Goal: Information Seeking & Learning: Learn about a topic

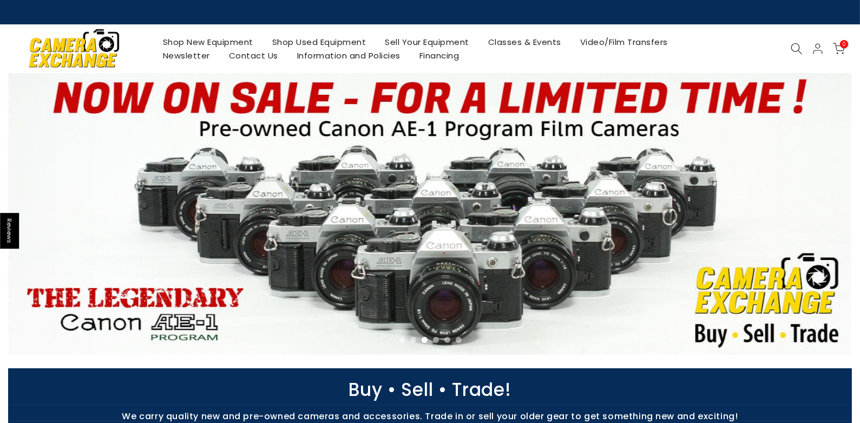
click at [322, 42] on link "Shop Used Equipment" at bounding box center [318, 42] width 113 height 14
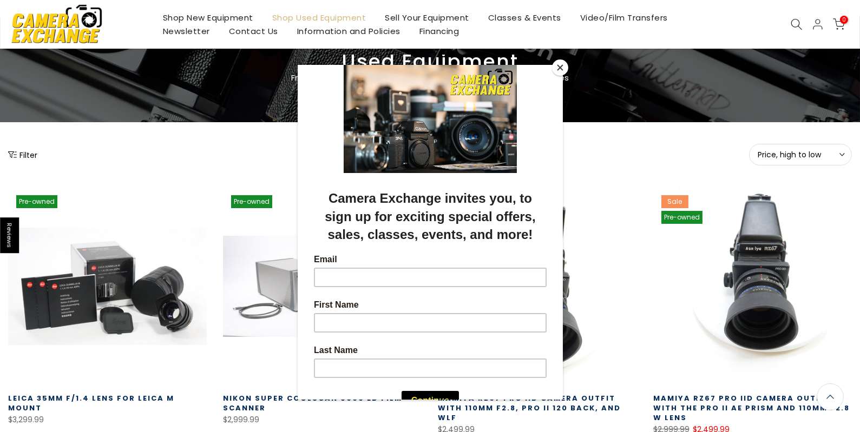
scroll to position [56, 0]
click at [562, 67] on button "Close" at bounding box center [560, 68] width 16 height 16
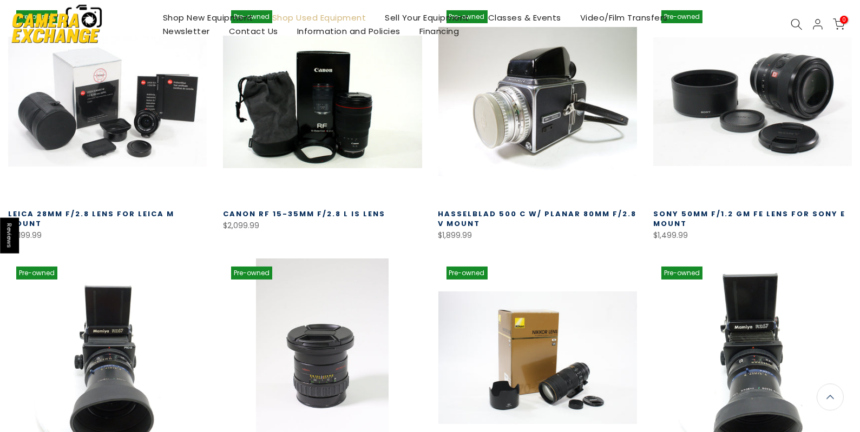
scroll to position [0, 0]
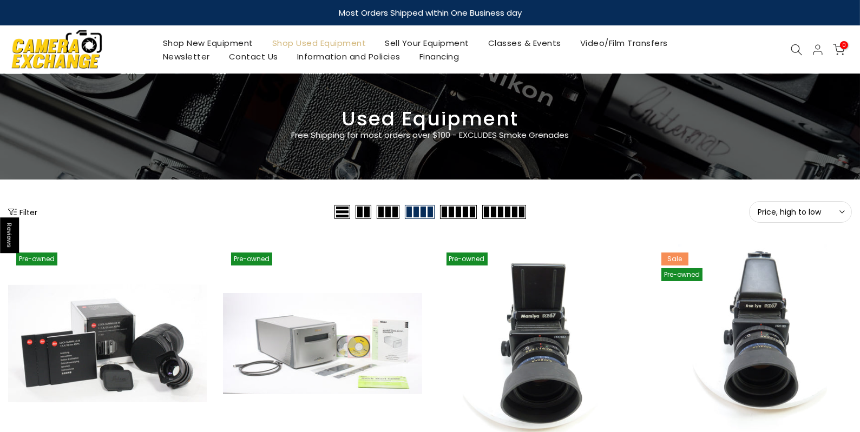
click at [28, 211] on button "Filter" at bounding box center [22, 212] width 29 height 11
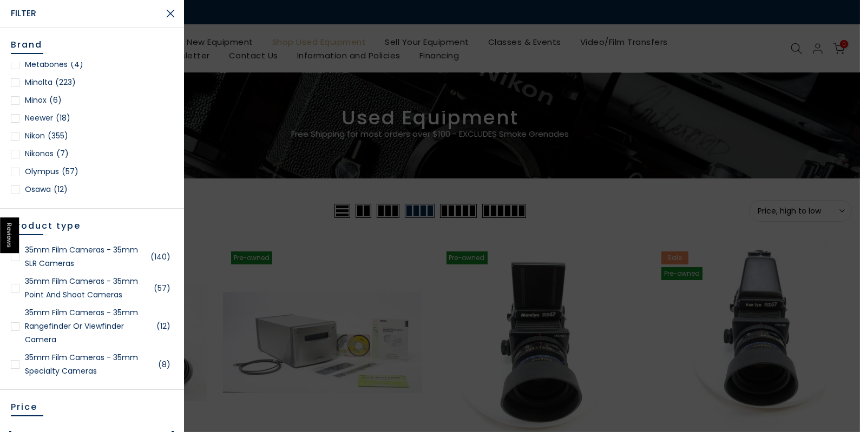
scroll to position [938, 0]
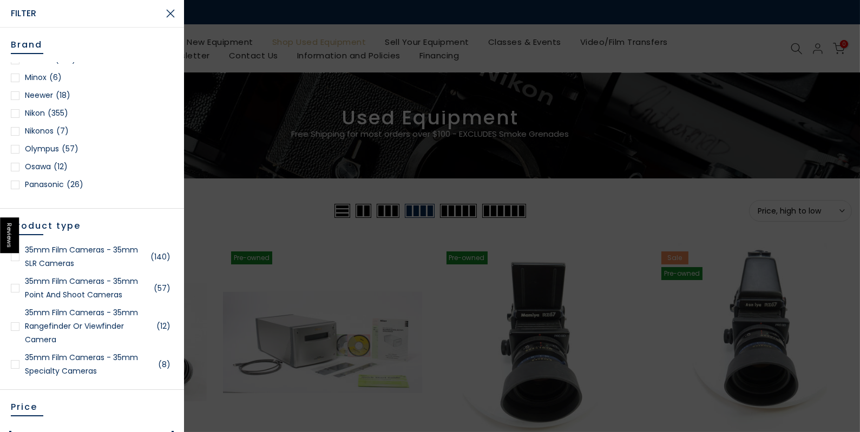
click at [48, 111] on link "Nikon (355)" at bounding box center [92, 114] width 162 height 14
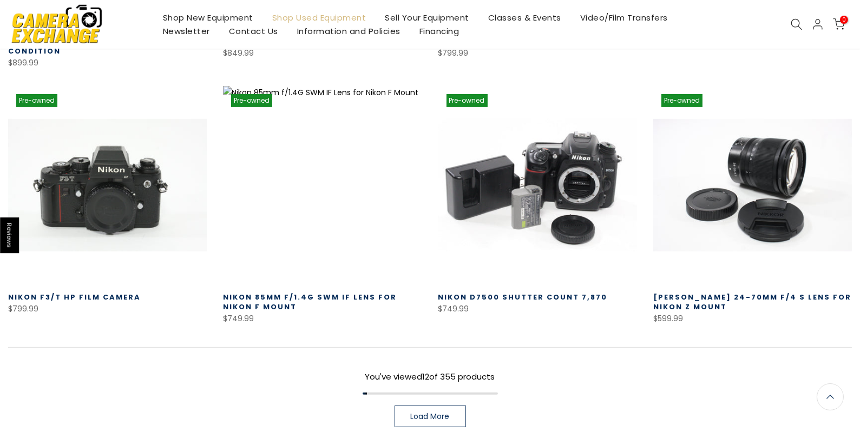
scroll to position [734, 0]
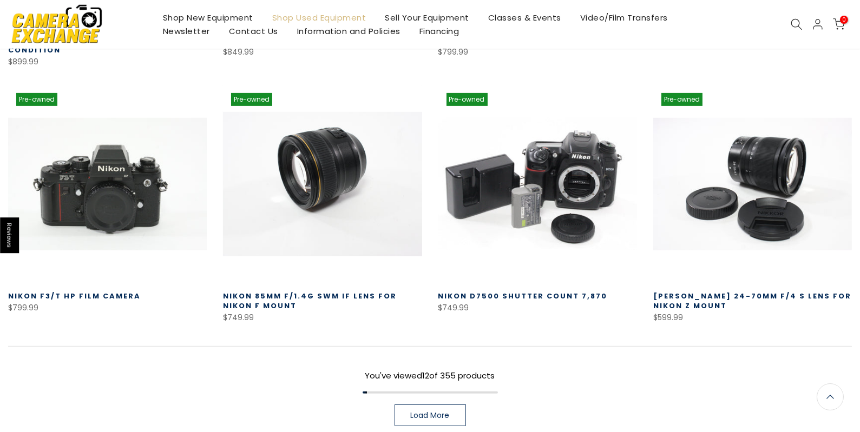
drag, startPoint x: 183, startPoint y: 72, endPoint x: 298, endPoint y: 141, distance: 133.7
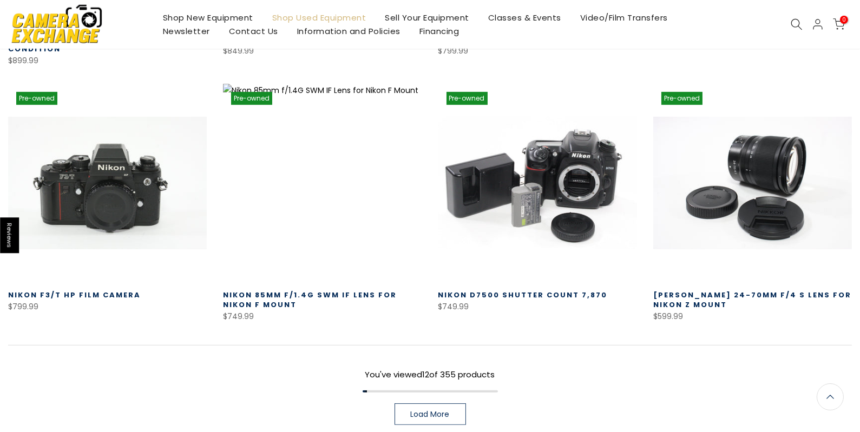
scroll to position [733, 0]
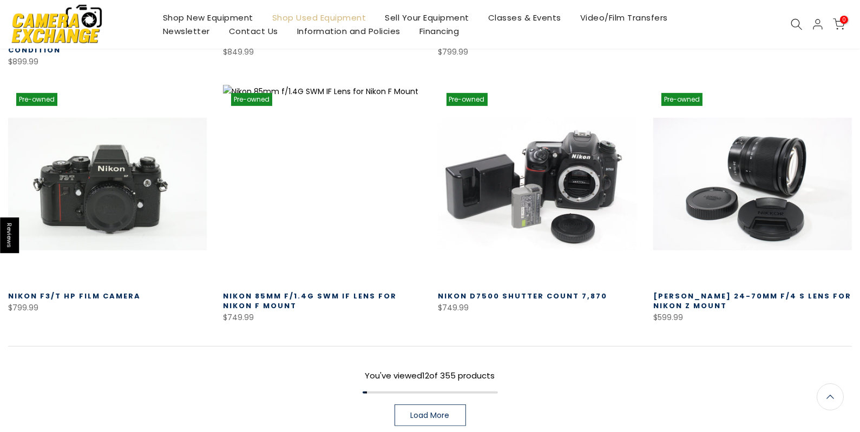
click at [445, 412] on span "Load More" at bounding box center [430, 416] width 39 height 8
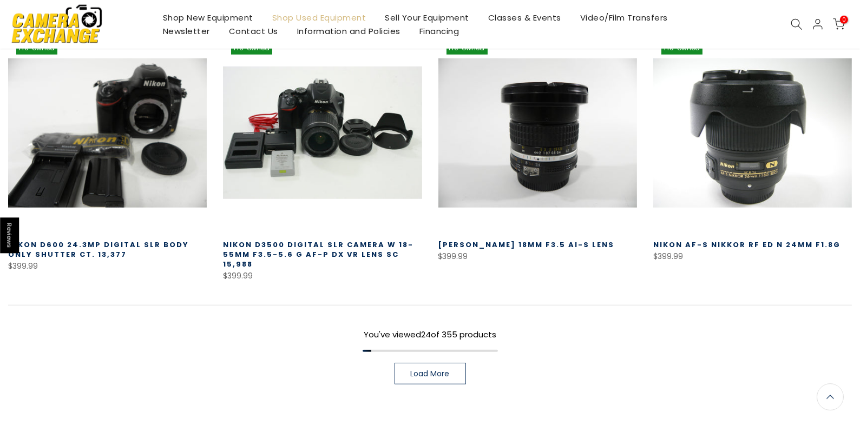
scroll to position [1565, 0]
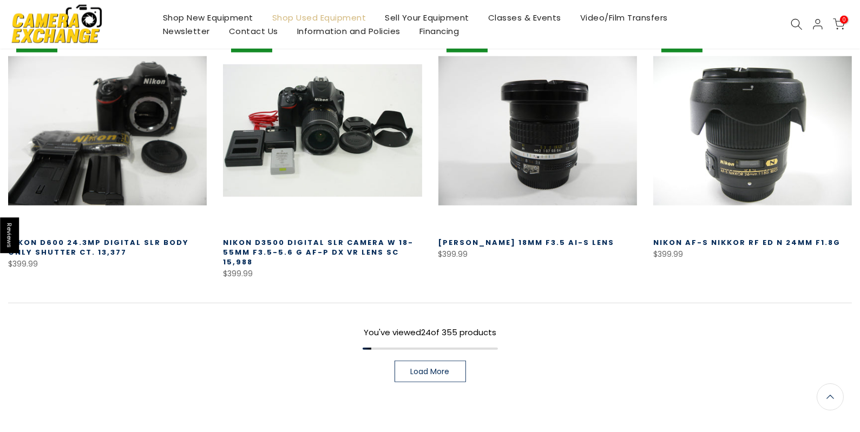
click at [436, 368] on span "Load More" at bounding box center [430, 372] width 39 height 8
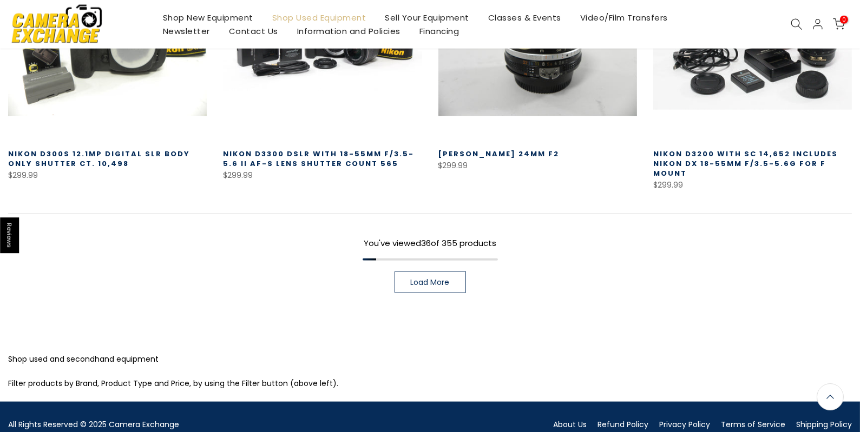
scroll to position [2450, 0]
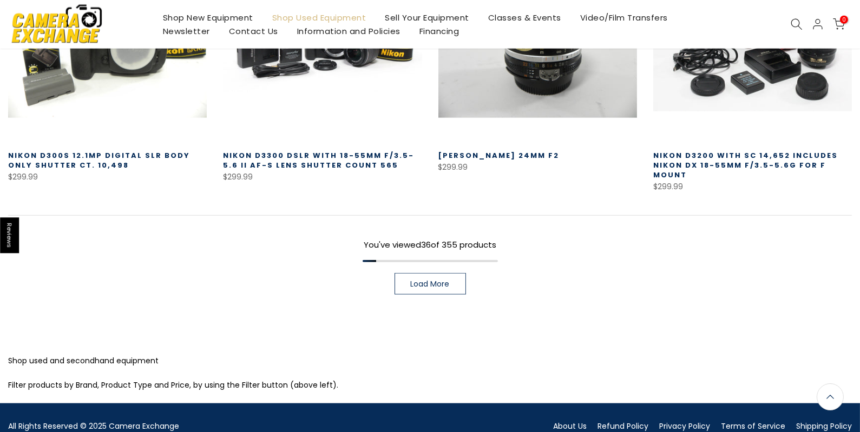
click at [442, 280] on span "Load More" at bounding box center [430, 284] width 39 height 8
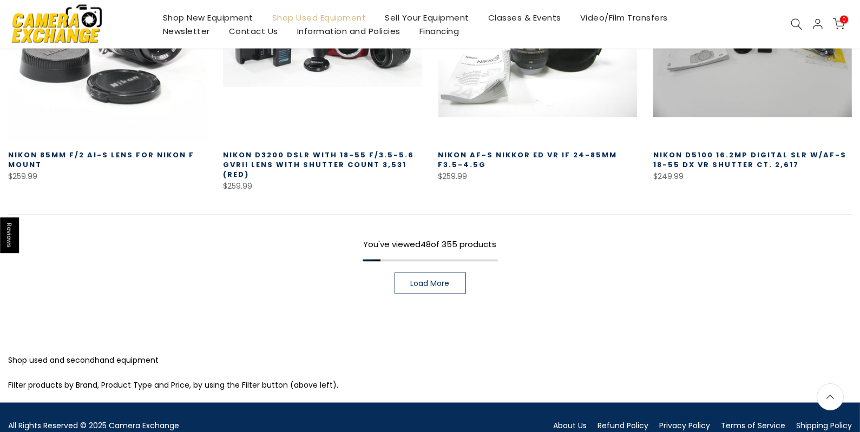
scroll to position [3229, 0]
click at [436, 280] on span "Load More" at bounding box center [430, 284] width 39 height 8
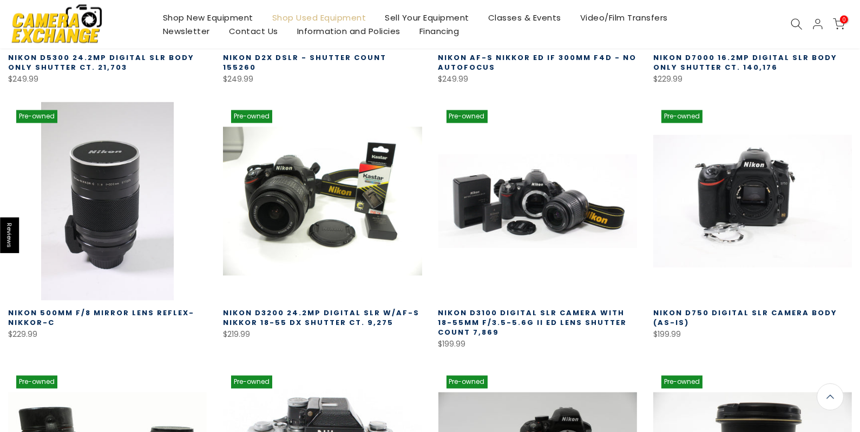
scroll to position [3594, 0]
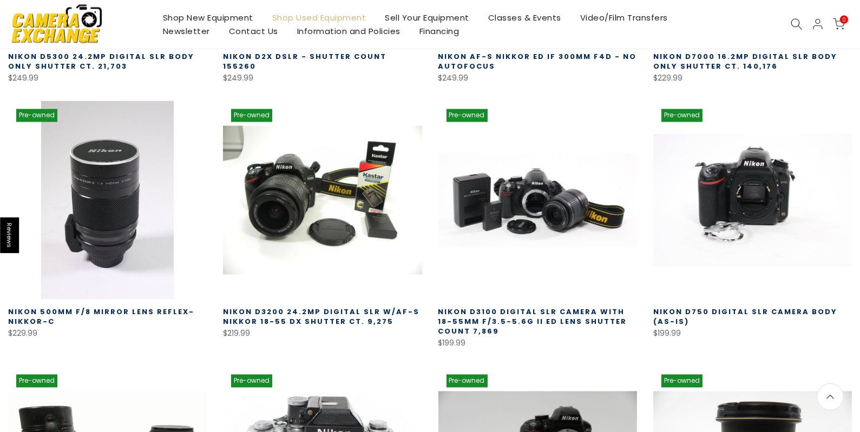
click at [436, 243] on div "Pre-owned Quick view Compare * Add to cart Nikon D3100 Digital SLR Camera with …" at bounding box center [537, 225] width 215 height 249
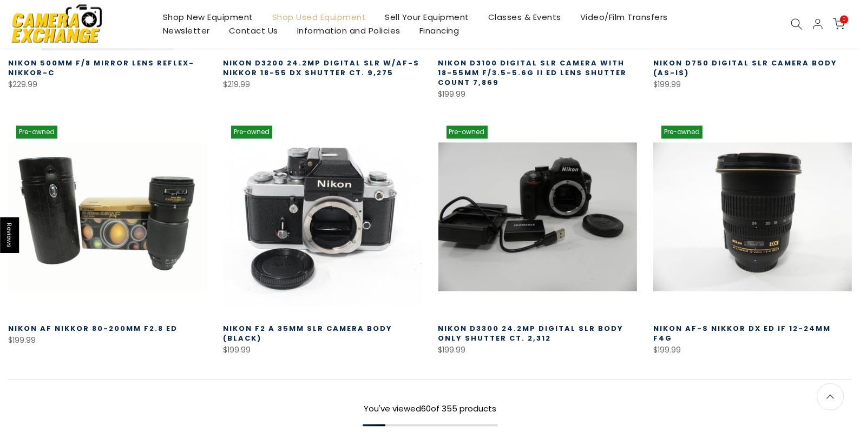
scroll to position [3844, 0]
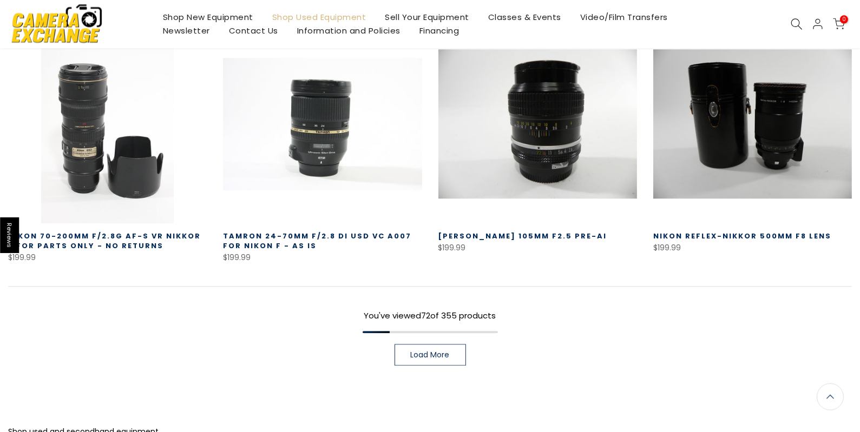
scroll to position [4703, 0]
click at [432, 352] on span "Load More" at bounding box center [430, 356] width 39 height 8
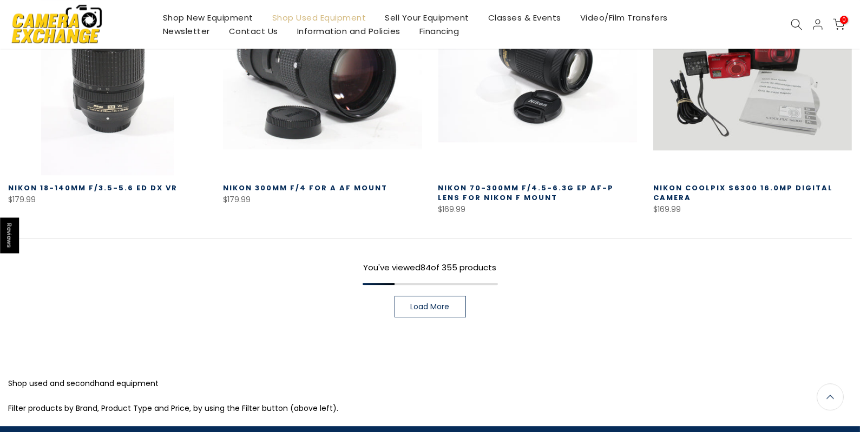
scroll to position [5536, 0]
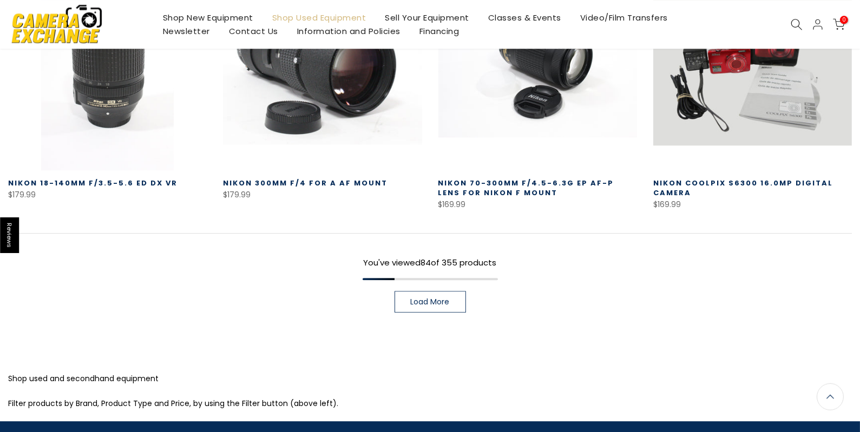
click at [432, 298] on span "Load More" at bounding box center [430, 302] width 39 height 8
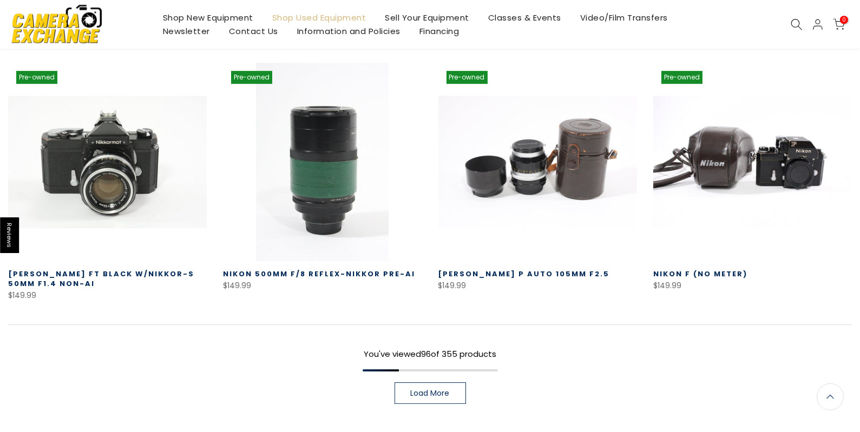
scroll to position [6224, 0]
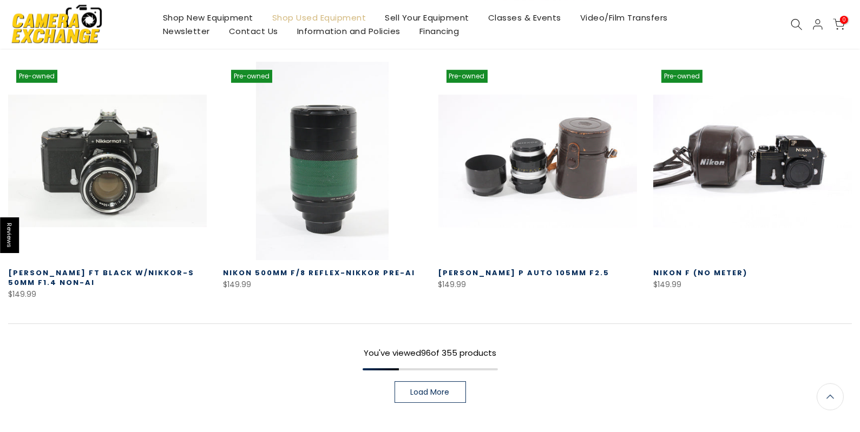
click at [426, 388] on span "Load More" at bounding box center [430, 392] width 39 height 8
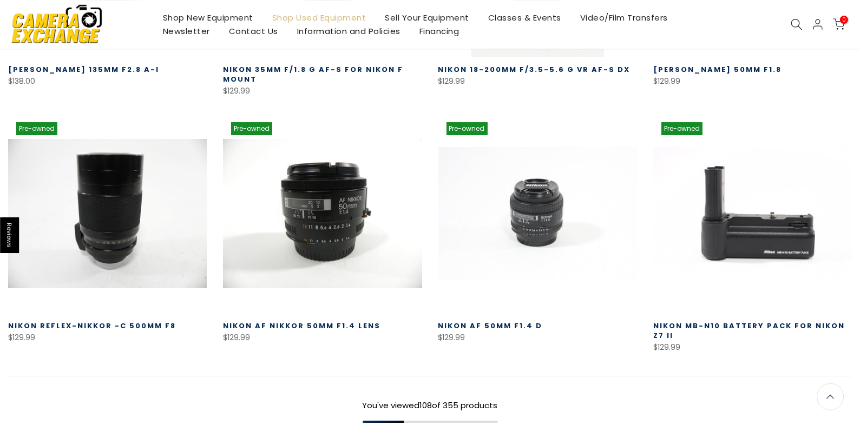
scroll to position [6941, 0]
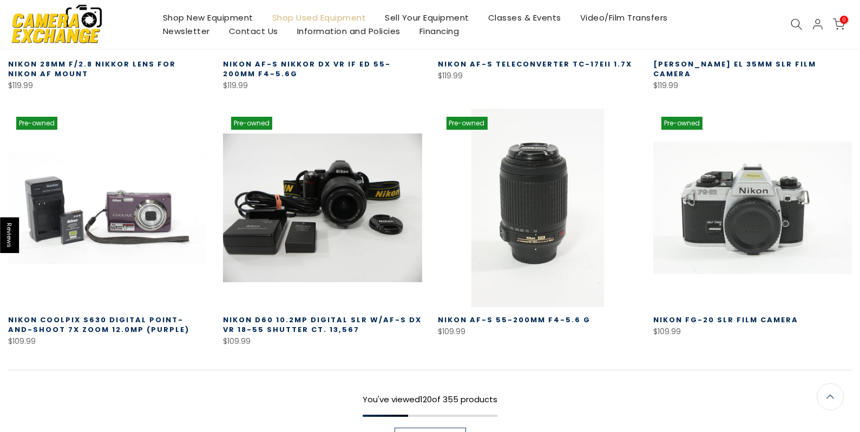
scroll to position [7716, 0]
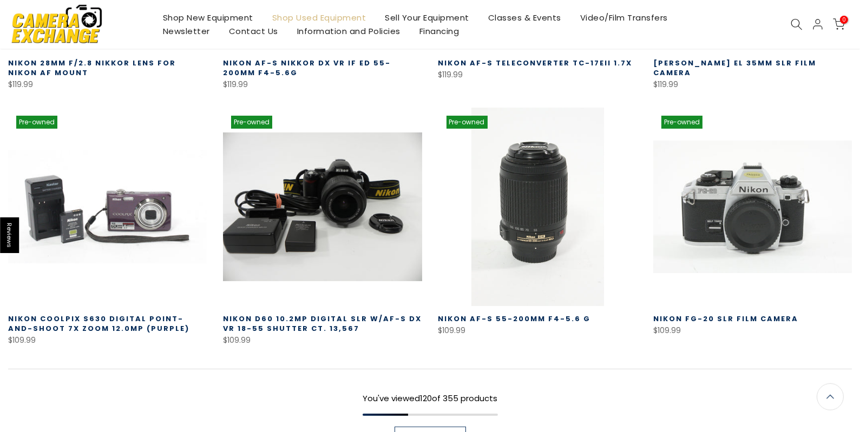
click at [432, 432] on span "Load More" at bounding box center [430, 438] width 39 height 8
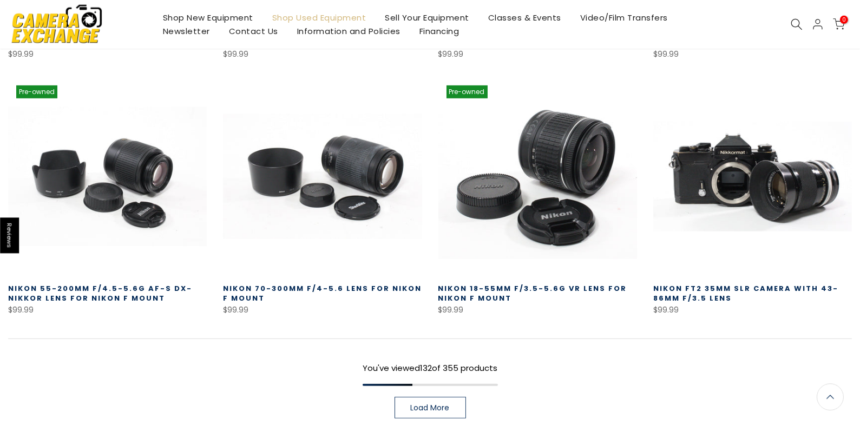
scroll to position [8518, 0]
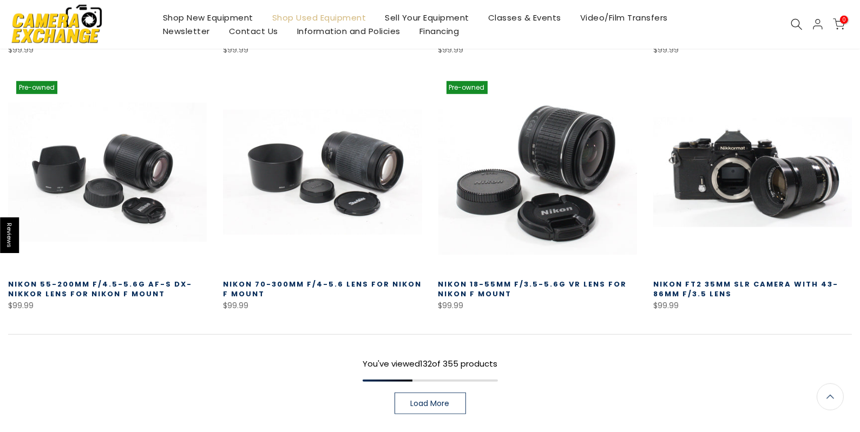
click at [433, 400] on span "Load More" at bounding box center [430, 404] width 39 height 8
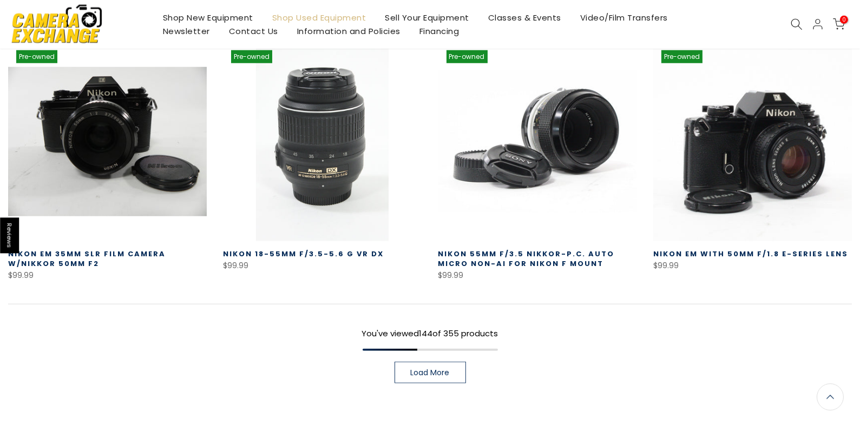
scroll to position [9321, 0]
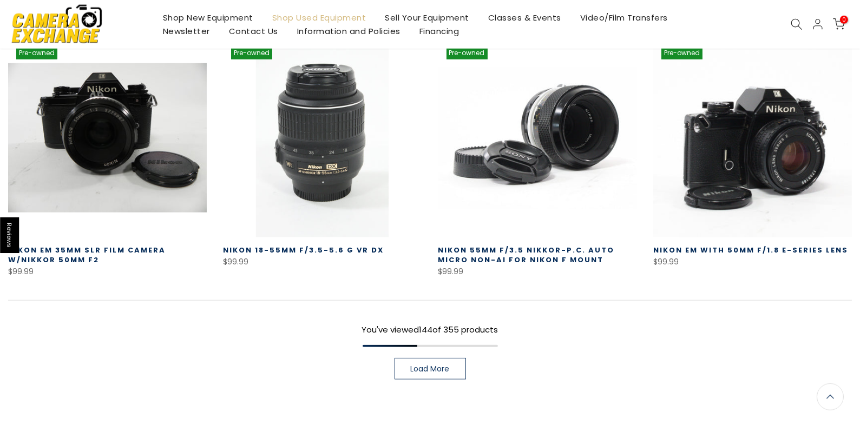
click at [432, 365] on span "Load More" at bounding box center [430, 369] width 39 height 8
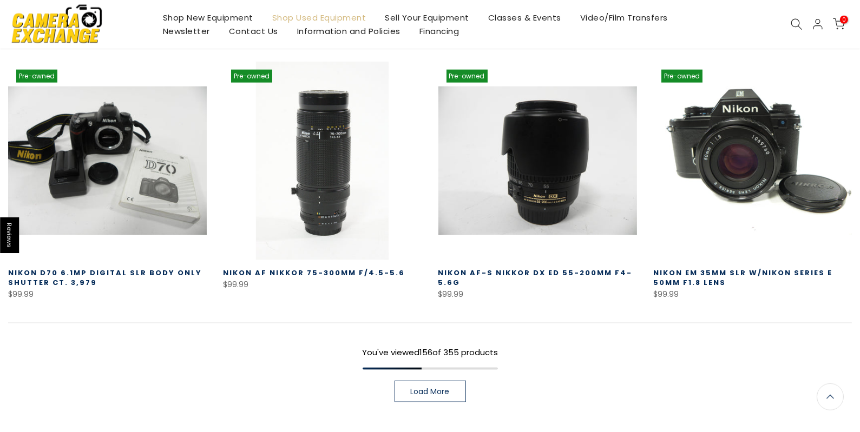
scroll to position [10067, 0]
click at [437, 388] on span "Load More" at bounding box center [430, 392] width 39 height 8
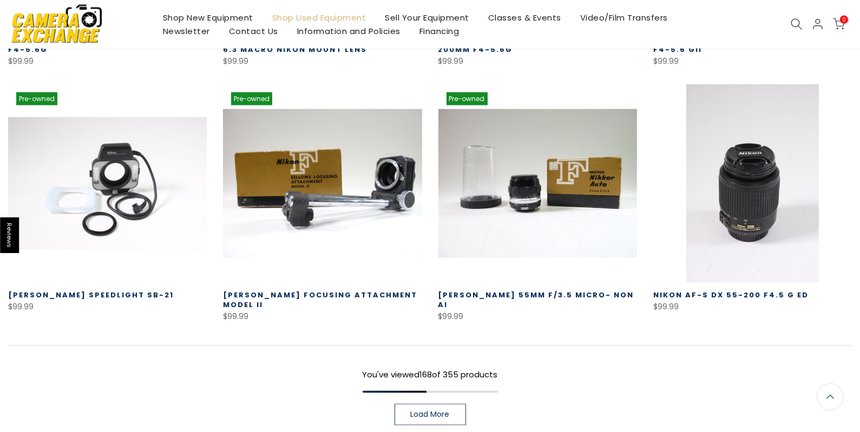
scroll to position [10811, 0]
click at [425, 411] on span "Load More" at bounding box center [430, 415] width 39 height 8
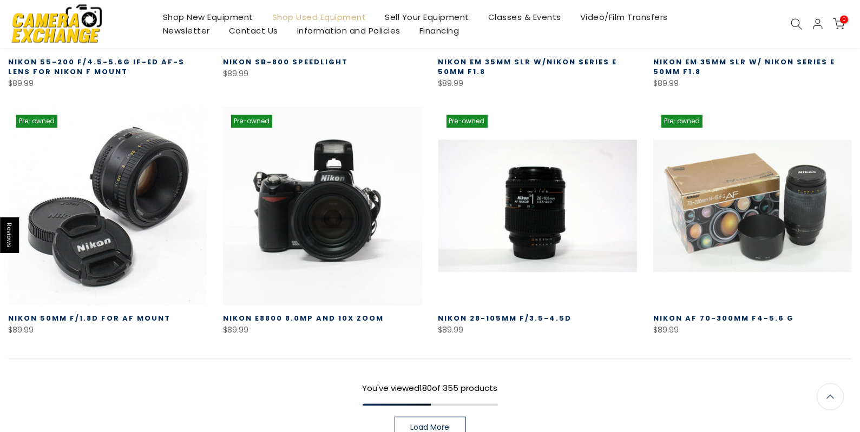
scroll to position [11557, 0]
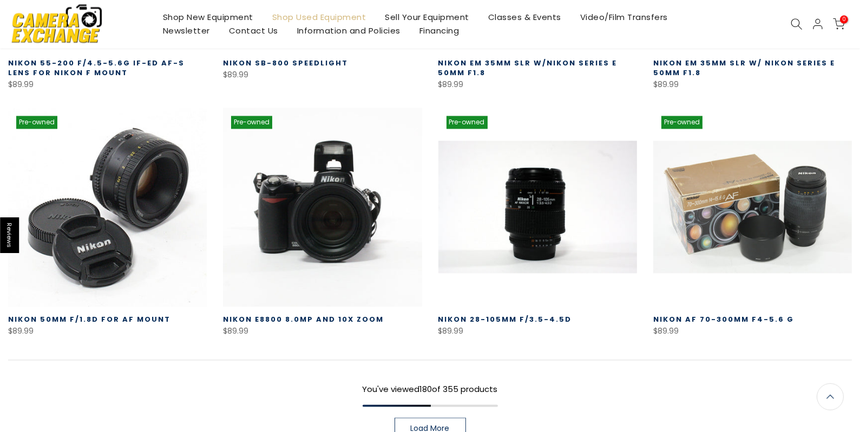
click at [429, 425] on span "Load More" at bounding box center [430, 429] width 39 height 8
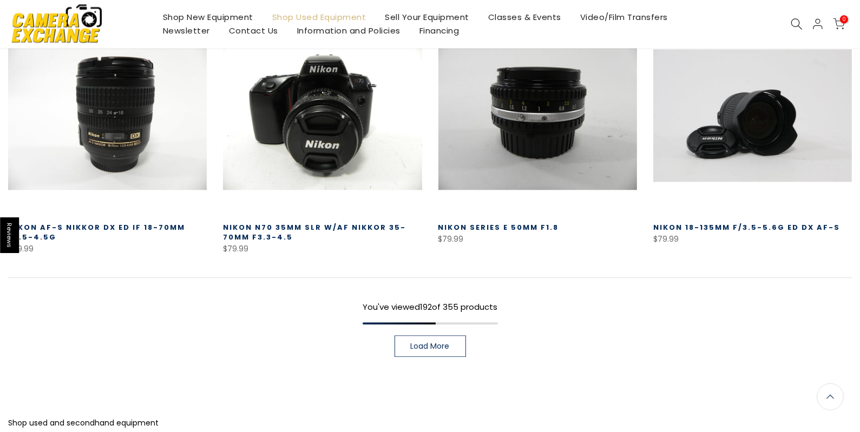
scroll to position [12418, 0]
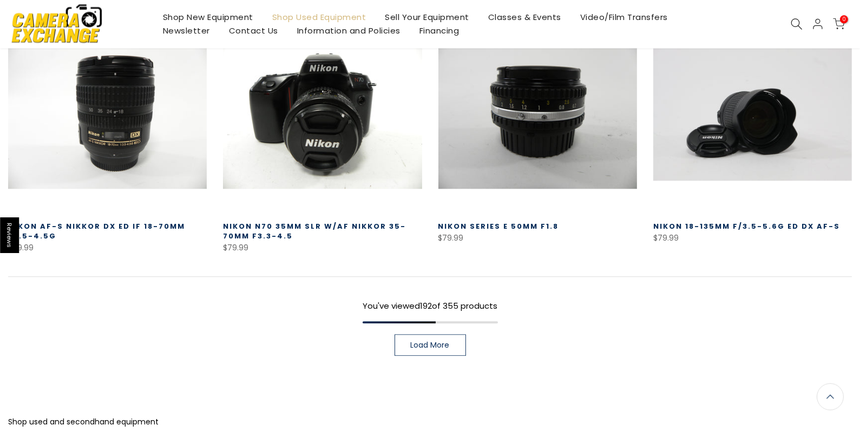
click at [438, 342] on span "Load More" at bounding box center [430, 346] width 39 height 8
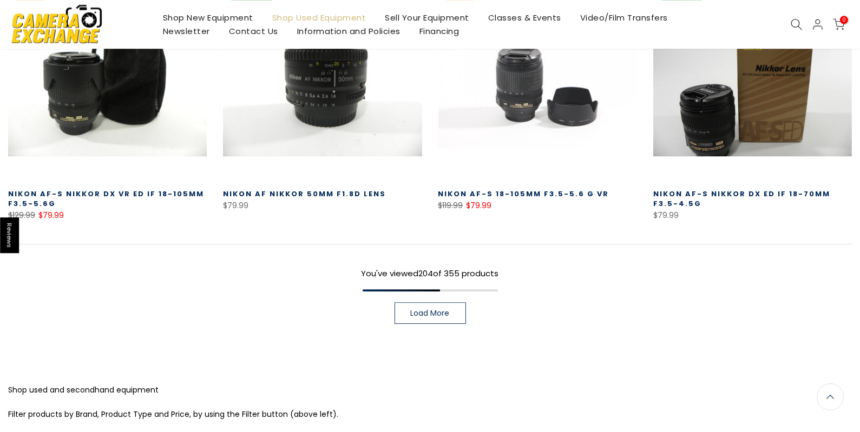
scroll to position [13220, 0]
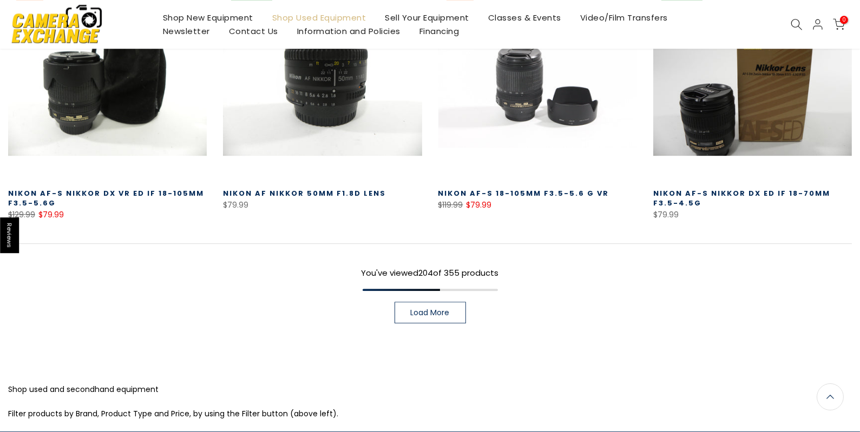
click at [428, 309] on span "Load More" at bounding box center [430, 313] width 39 height 8
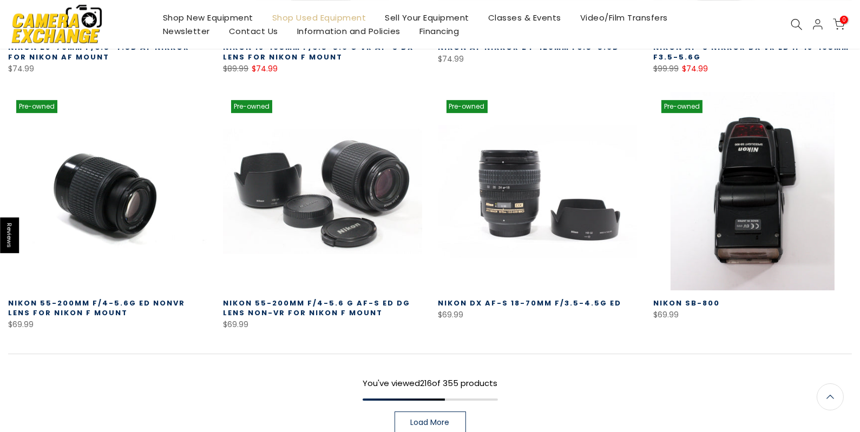
scroll to position [13880, 0]
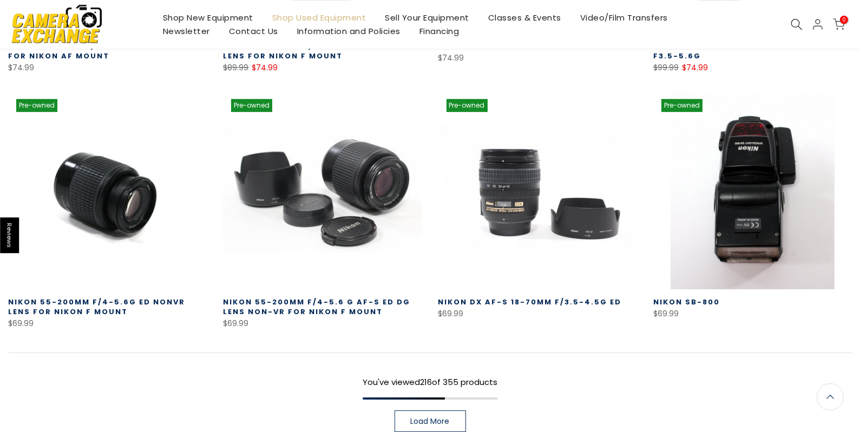
click at [419, 418] on span "Load More" at bounding box center [430, 422] width 39 height 8
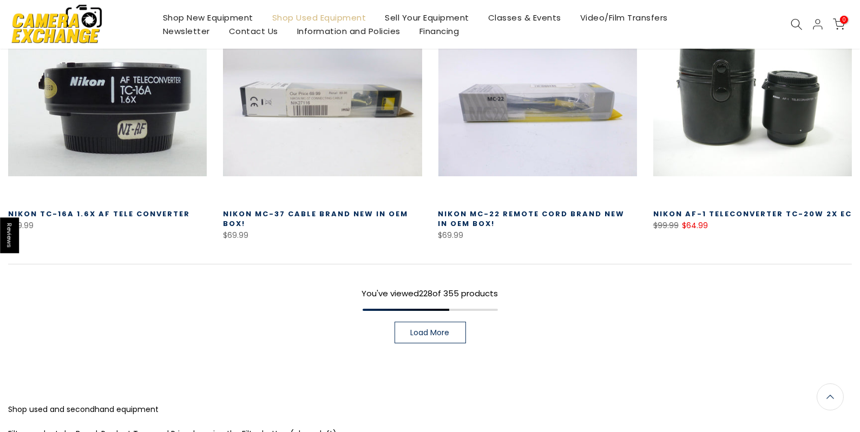
scroll to position [14740, 0]
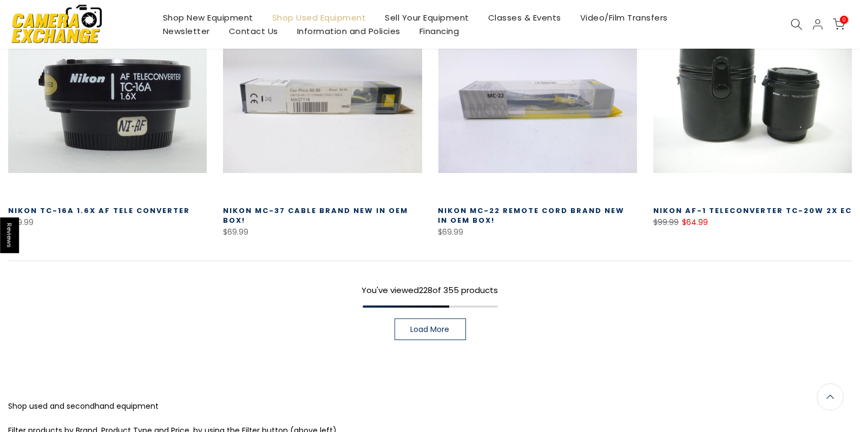
click at [432, 326] on span "Load More" at bounding box center [430, 330] width 39 height 8
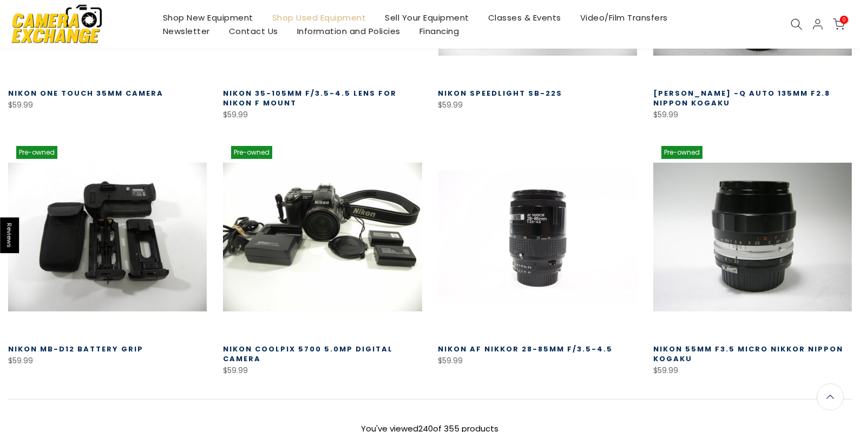
scroll to position [15371, 0]
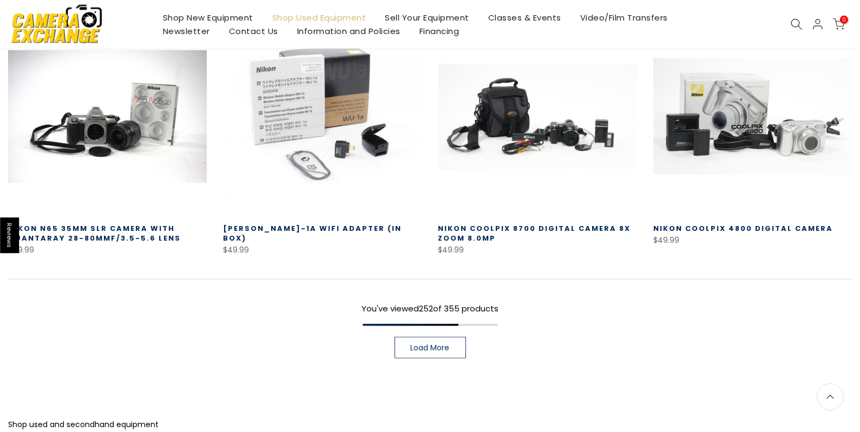
scroll to position [16260, 0]
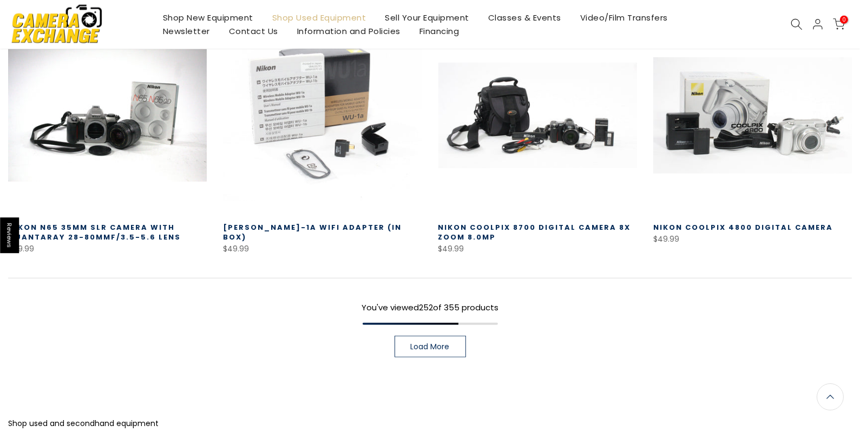
click at [436, 336] on link "Load More" at bounding box center [429, 347] width 71 height 22
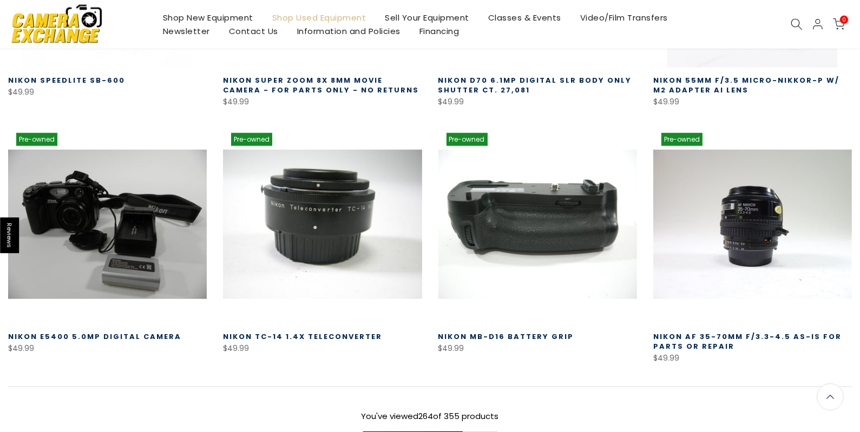
scroll to position [16918, 0]
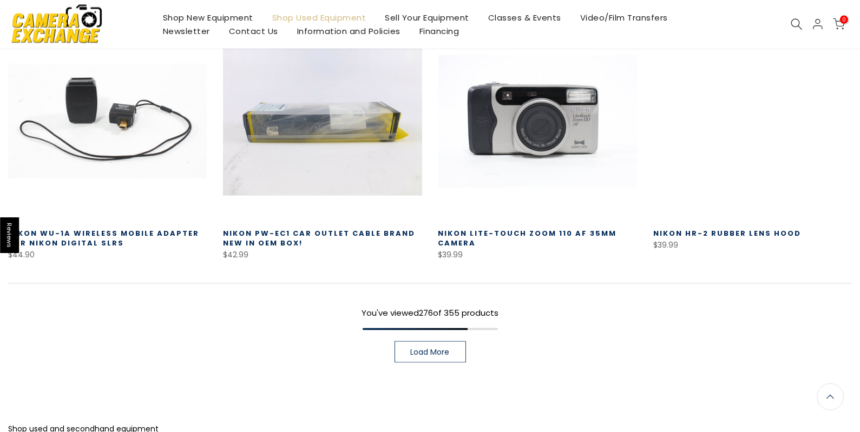
scroll to position [17808, 0]
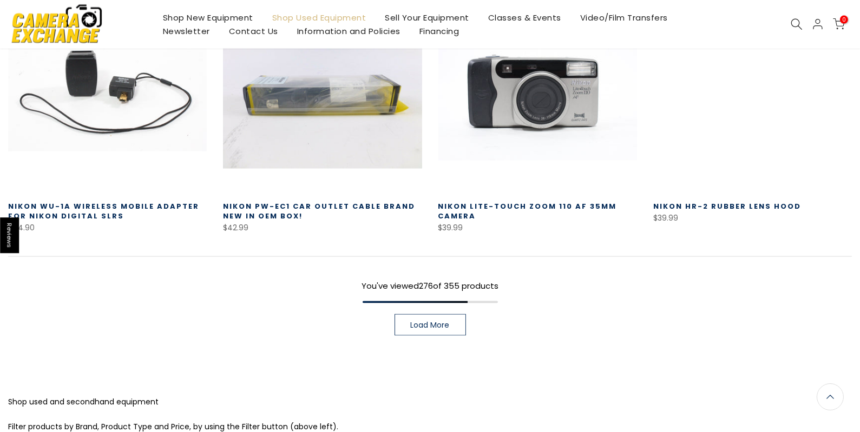
click at [421, 321] on span "Load More" at bounding box center [430, 325] width 39 height 8
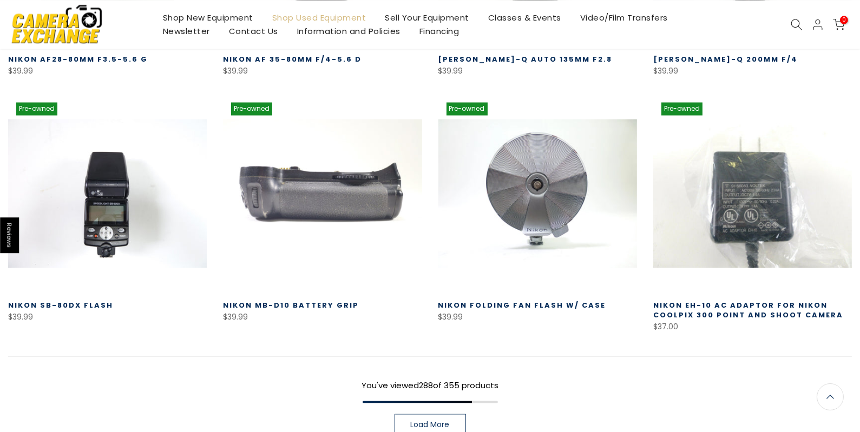
scroll to position [18467, 0]
click at [415, 421] on span "Load More" at bounding box center [430, 425] width 39 height 8
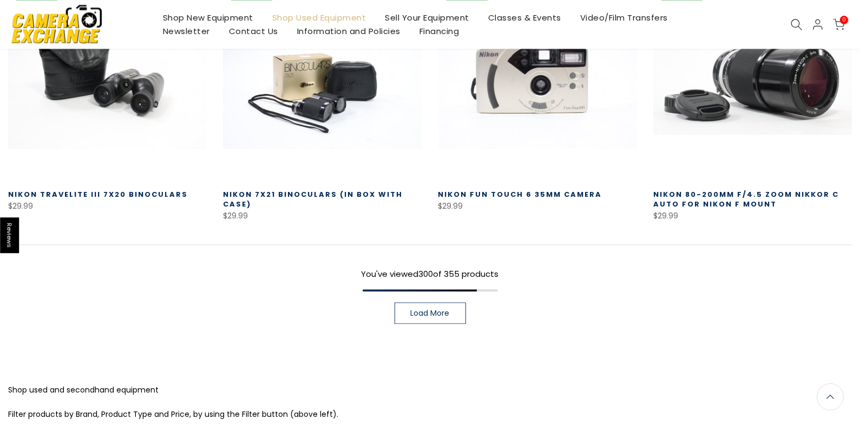
scroll to position [19349, 0]
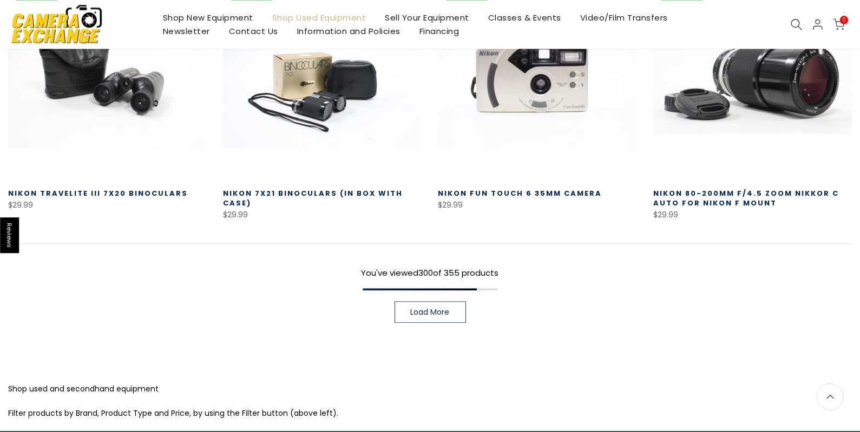
click at [433, 308] on span "Load More" at bounding box center [430, 312] width 39 height 8
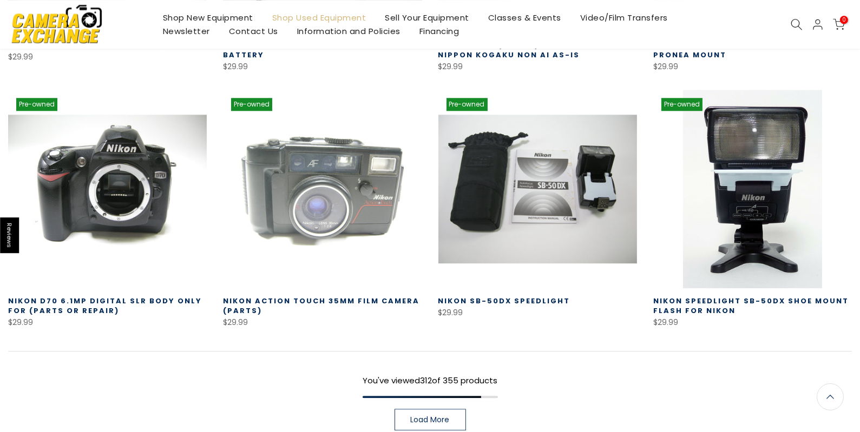
scroll to position [20007, 0]
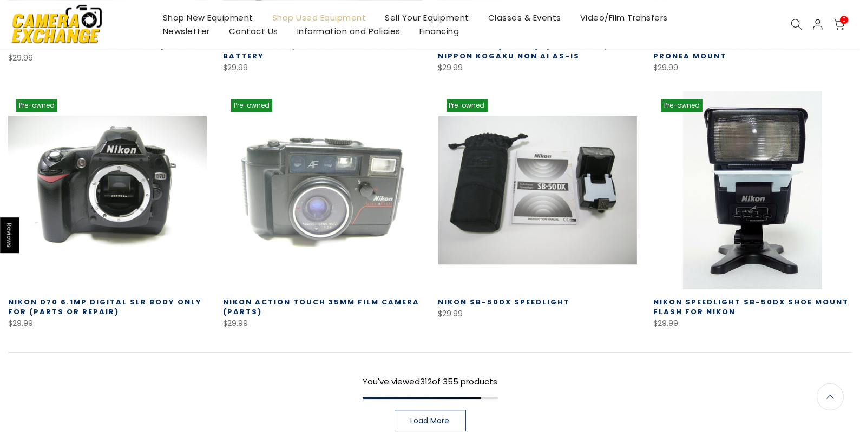
click at [433, 417] on span "Load More" at bounding box center [430, 421] width 39 height 8
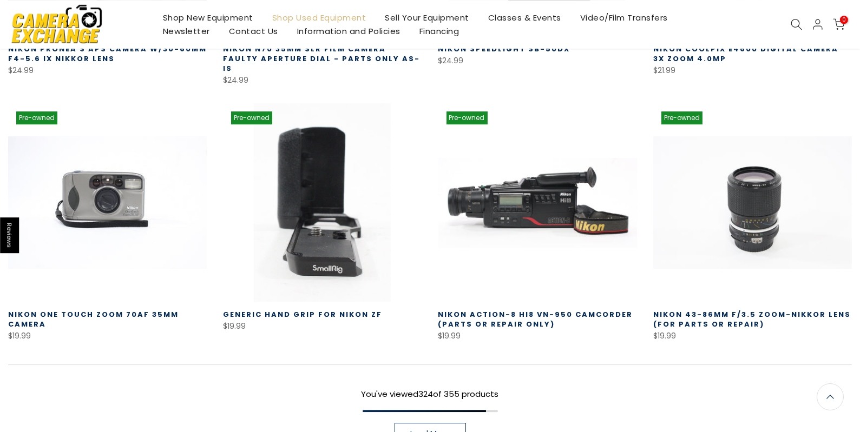
scroll to position [20782, 0]
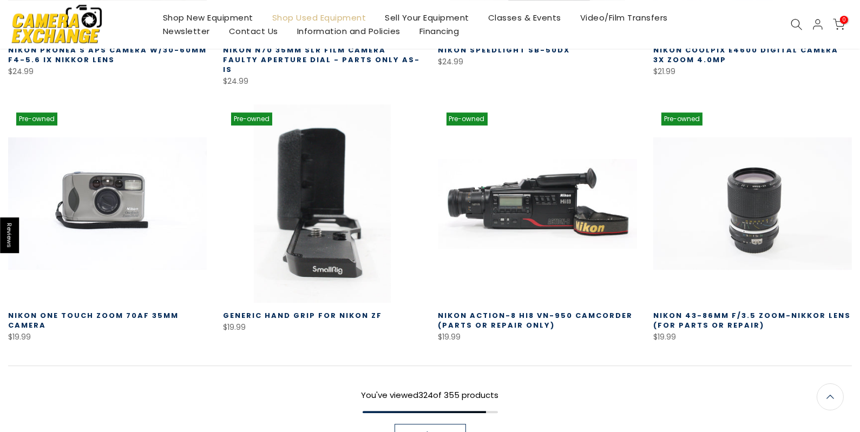
click at [433, 431] on span "Load More" at bounding box center [430, 435] width 39 height 8
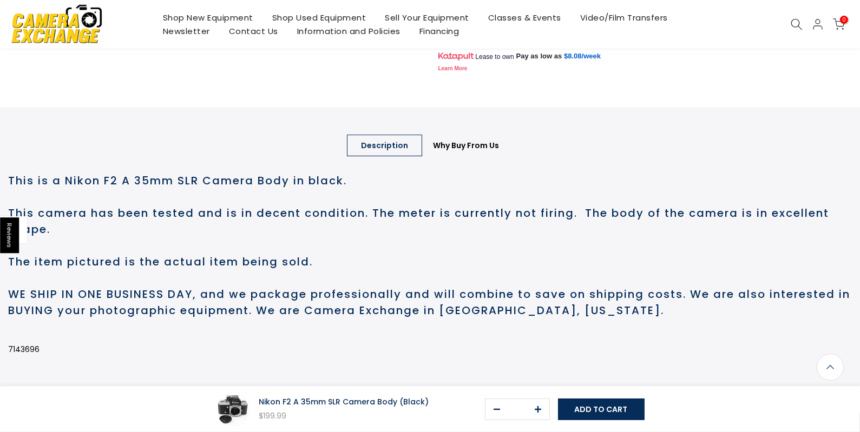
scroll to position [412, 0]
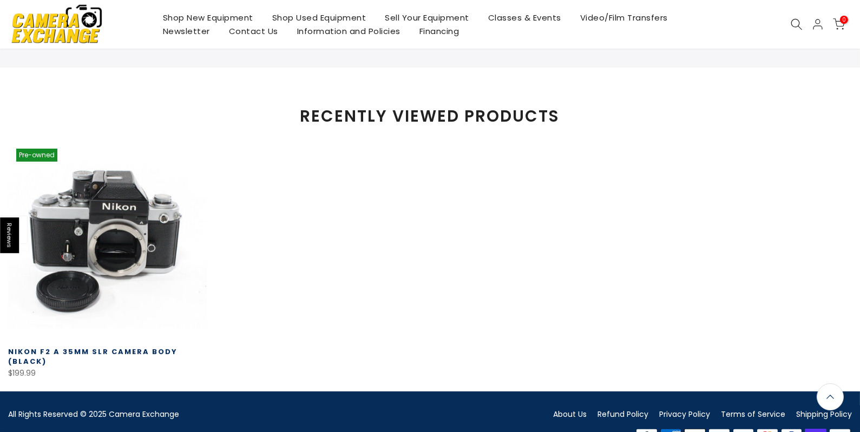
scroll to position [859, 0]
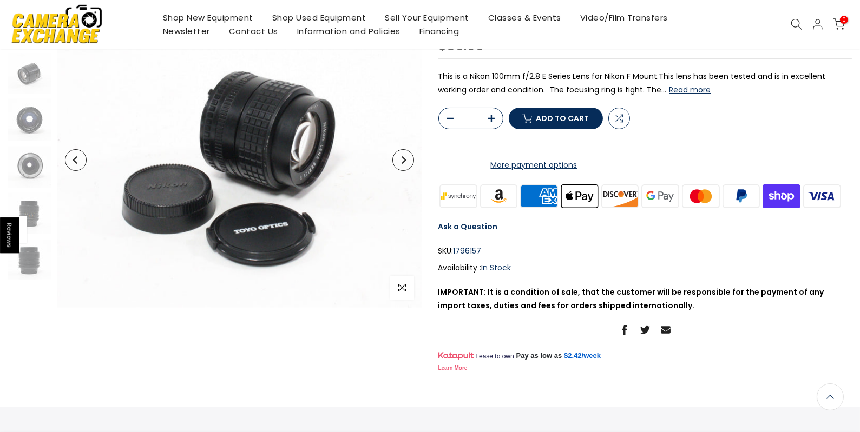
scroll to position [86, 0]
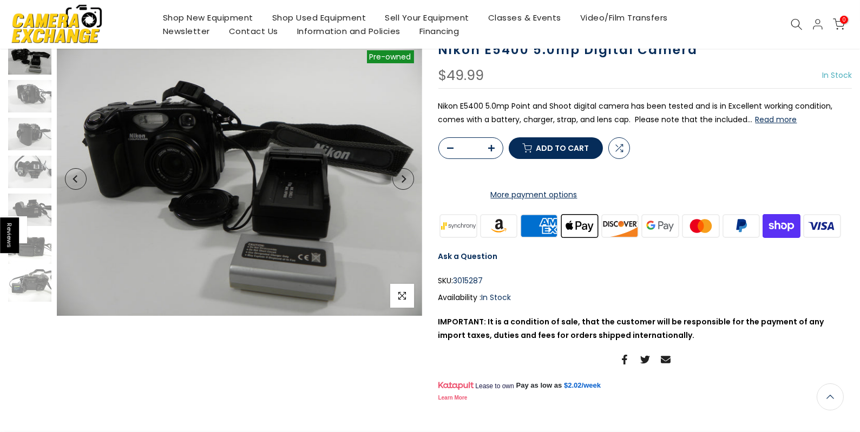
scroll to position [86, 0]
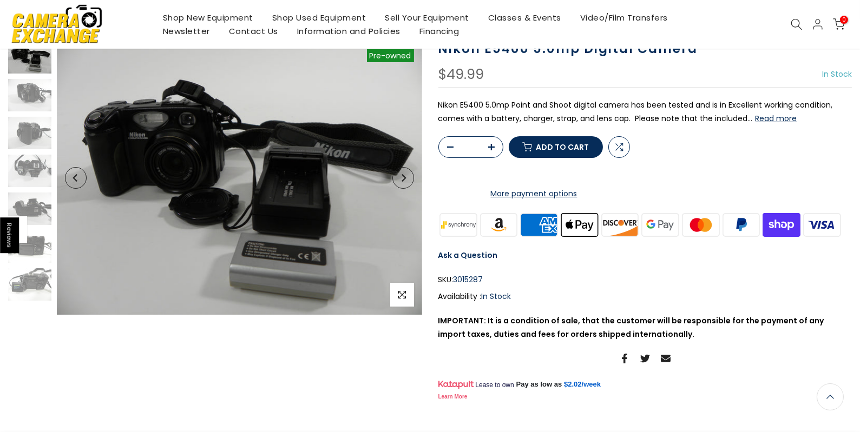
click at [773, 118] on button "Read more" at bounding box center [776, 119] width 42 height 10
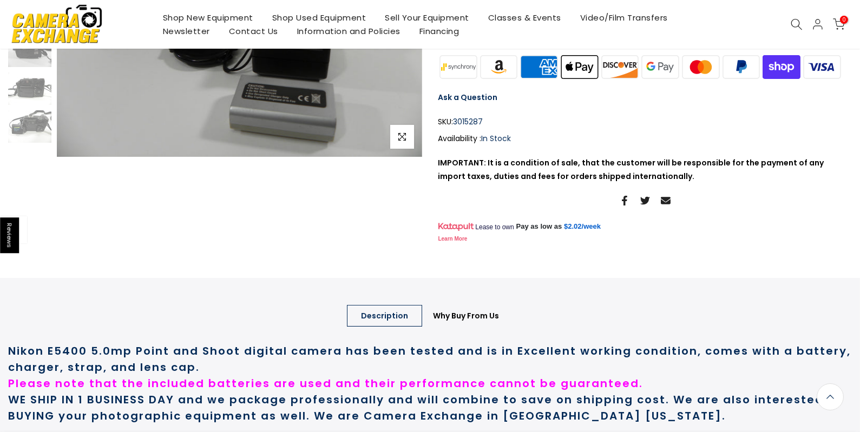
scroll to position [0, 0]
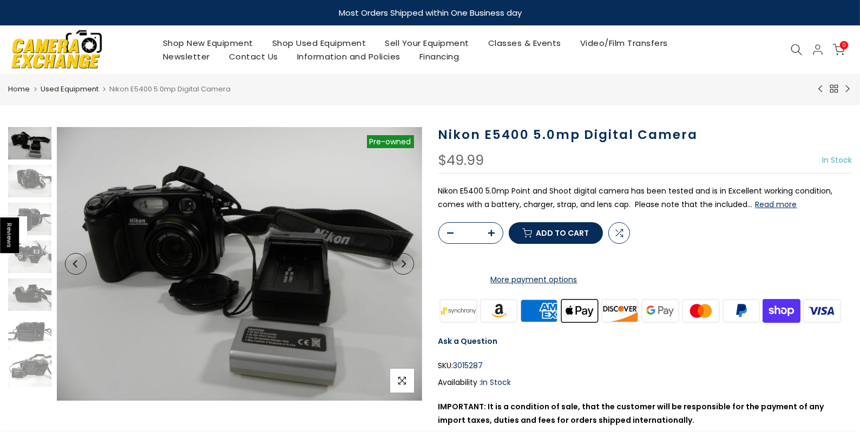
click at [755, 200] on button "Read more" at bounding box center [776, 205] width 42 height 10
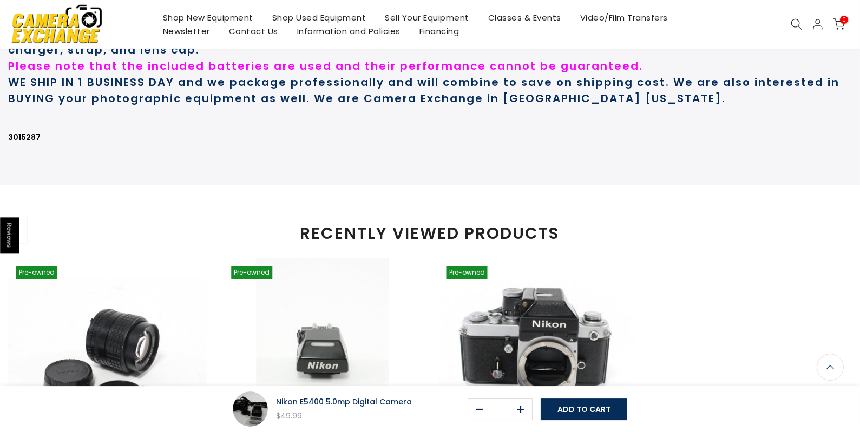
scroll to position [591, 0]
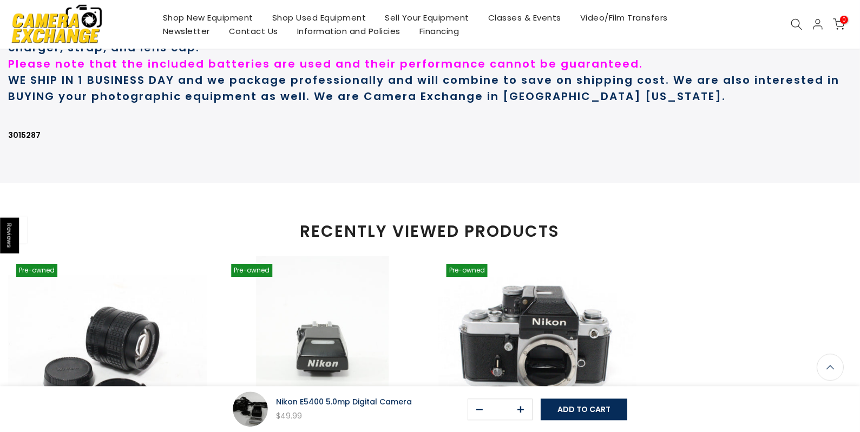
scroll to position [563, 0]
